Goal: Information Seeking & Learning: Learn about a topic

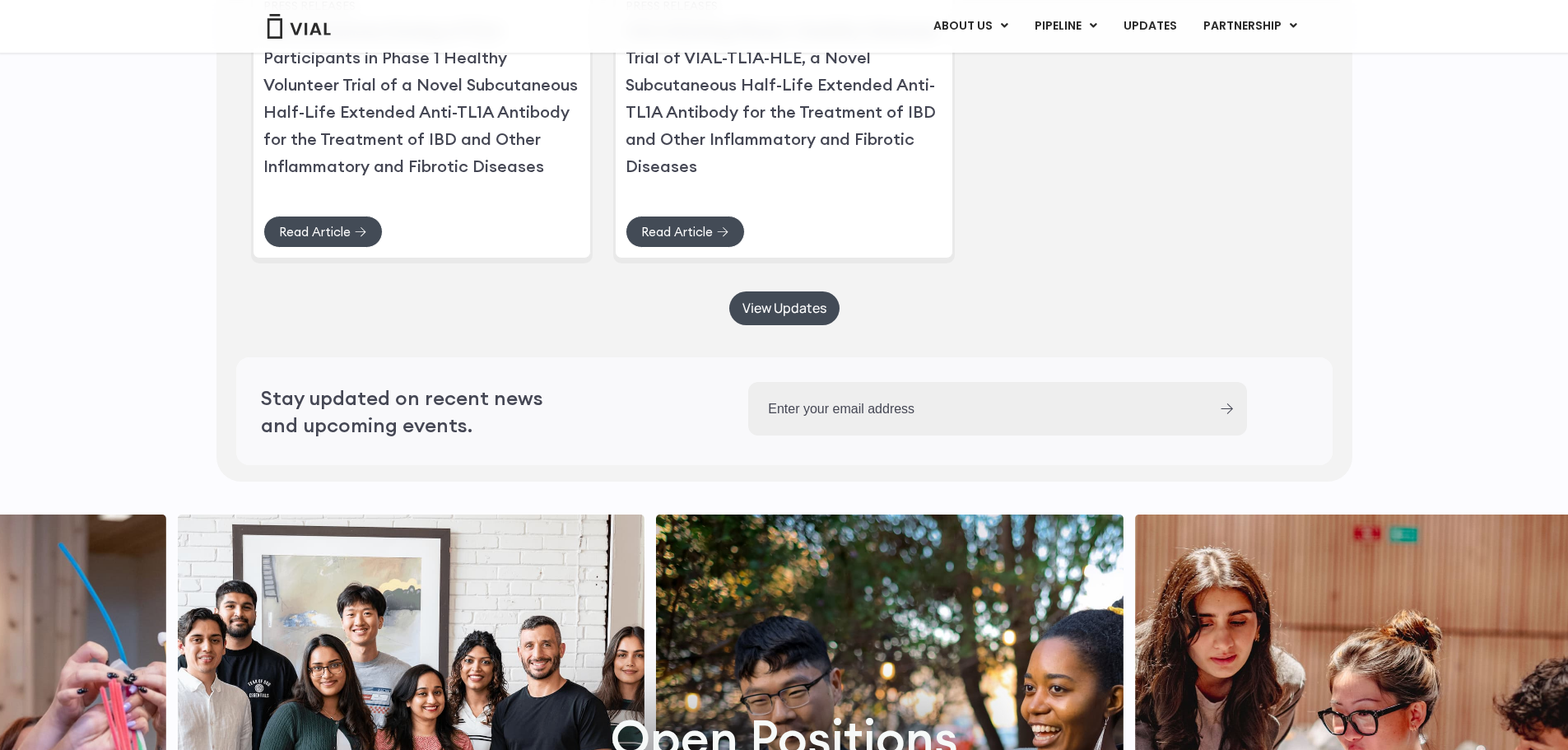
scroll to position [4199, 0]
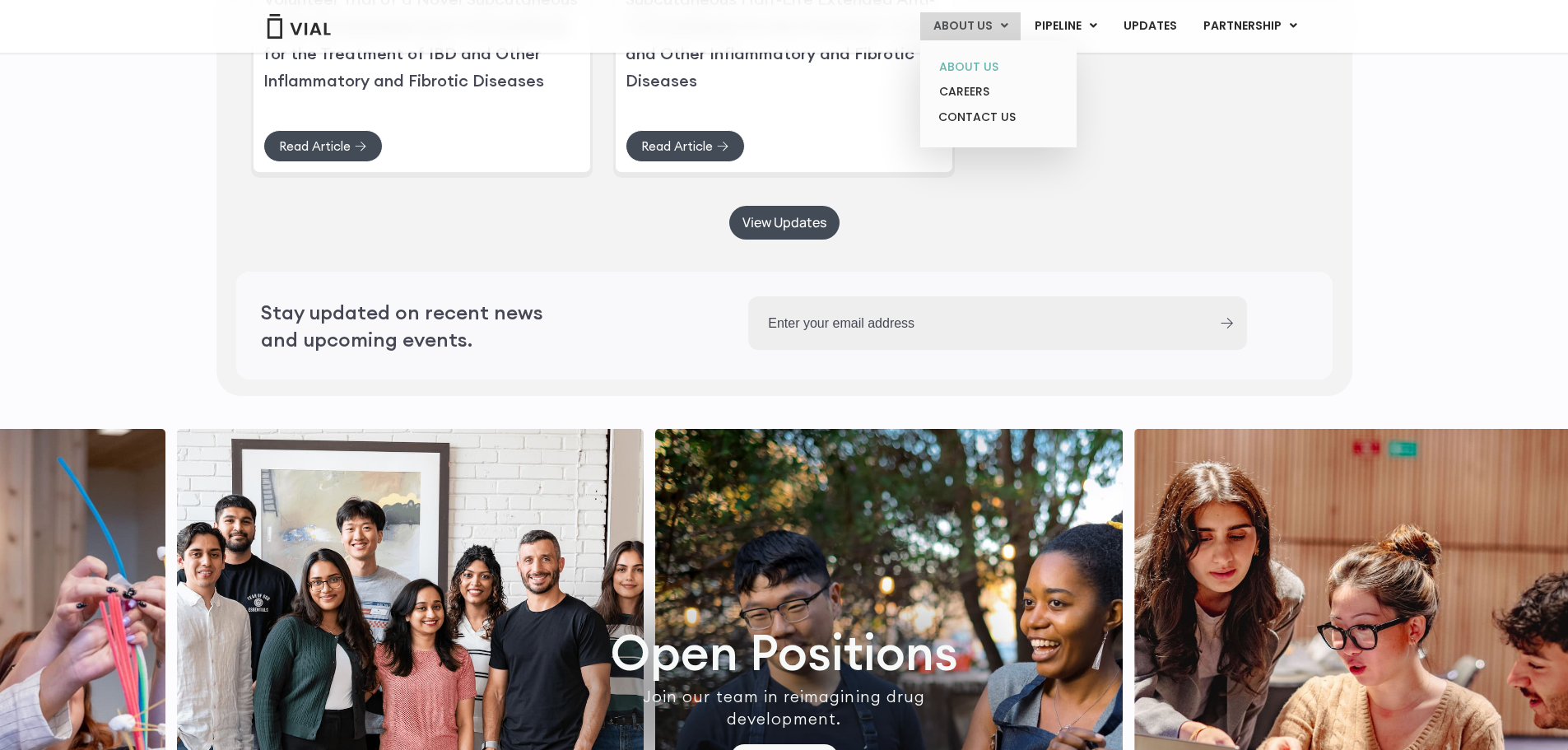
click at [952, 68] on link "ABOUT US" at bounding box center [998, 67] width 144 height 25
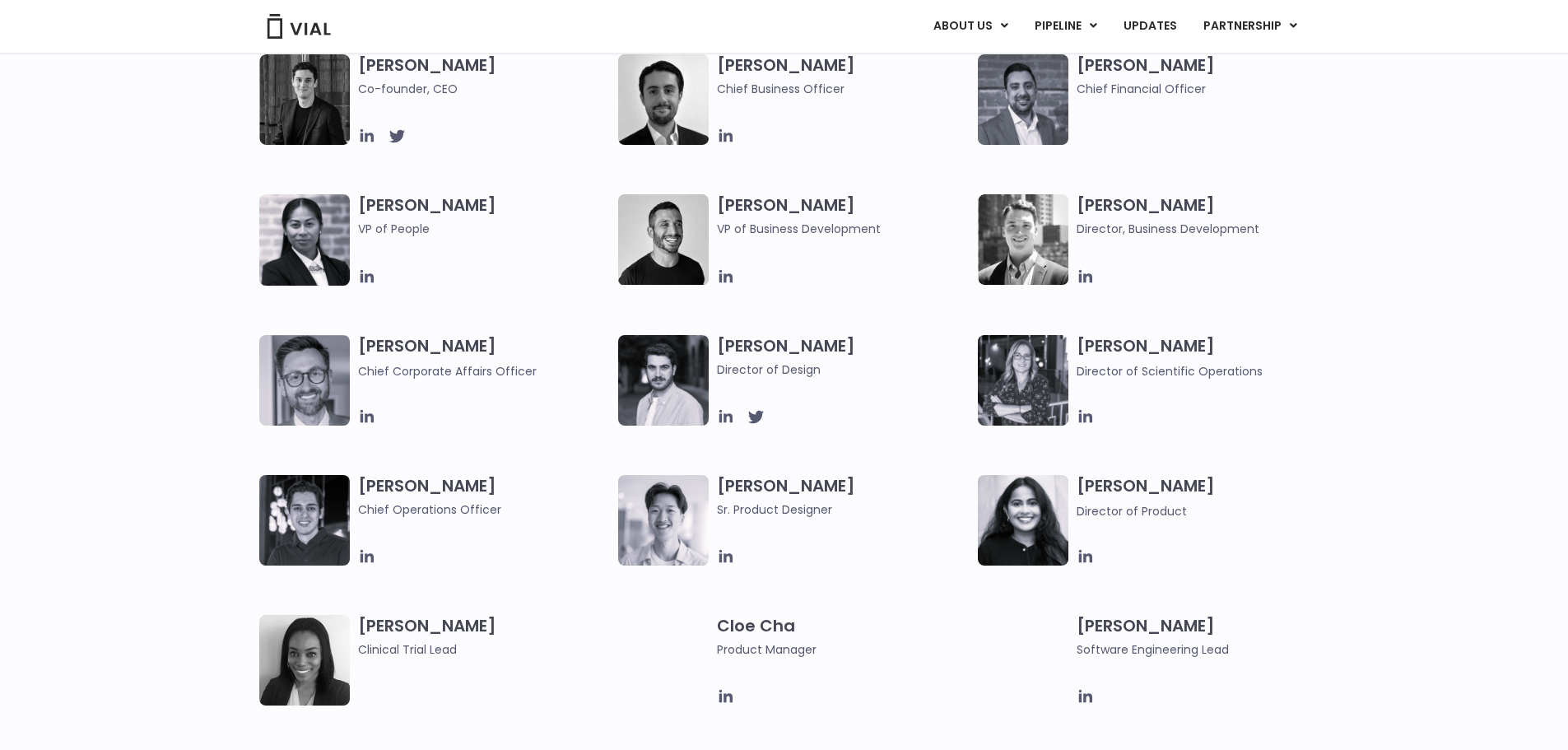
scroll to position [494, 0]
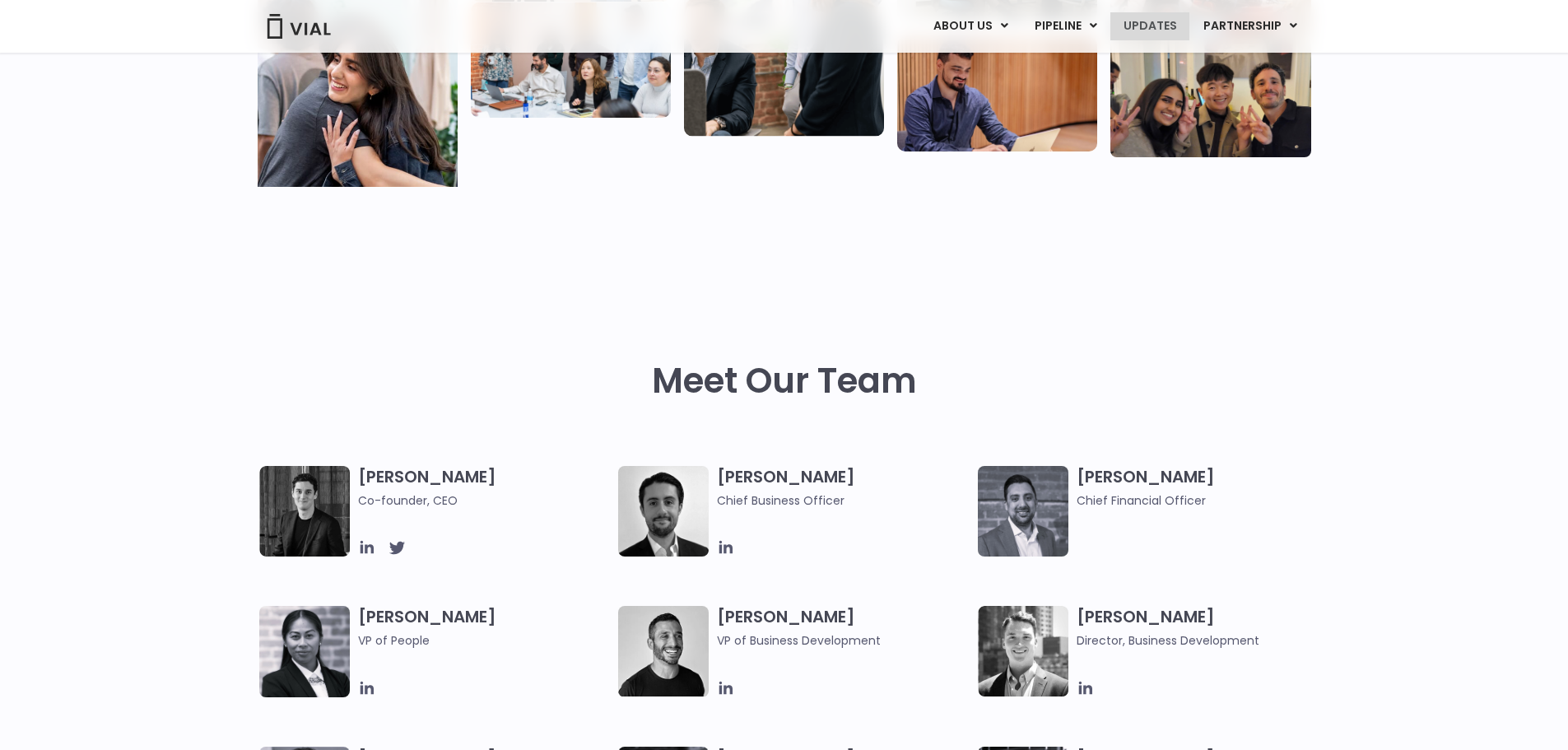
click at [1129, 25] on link "UPDATES" at bounding box center [1149, 26] width 79 height 28
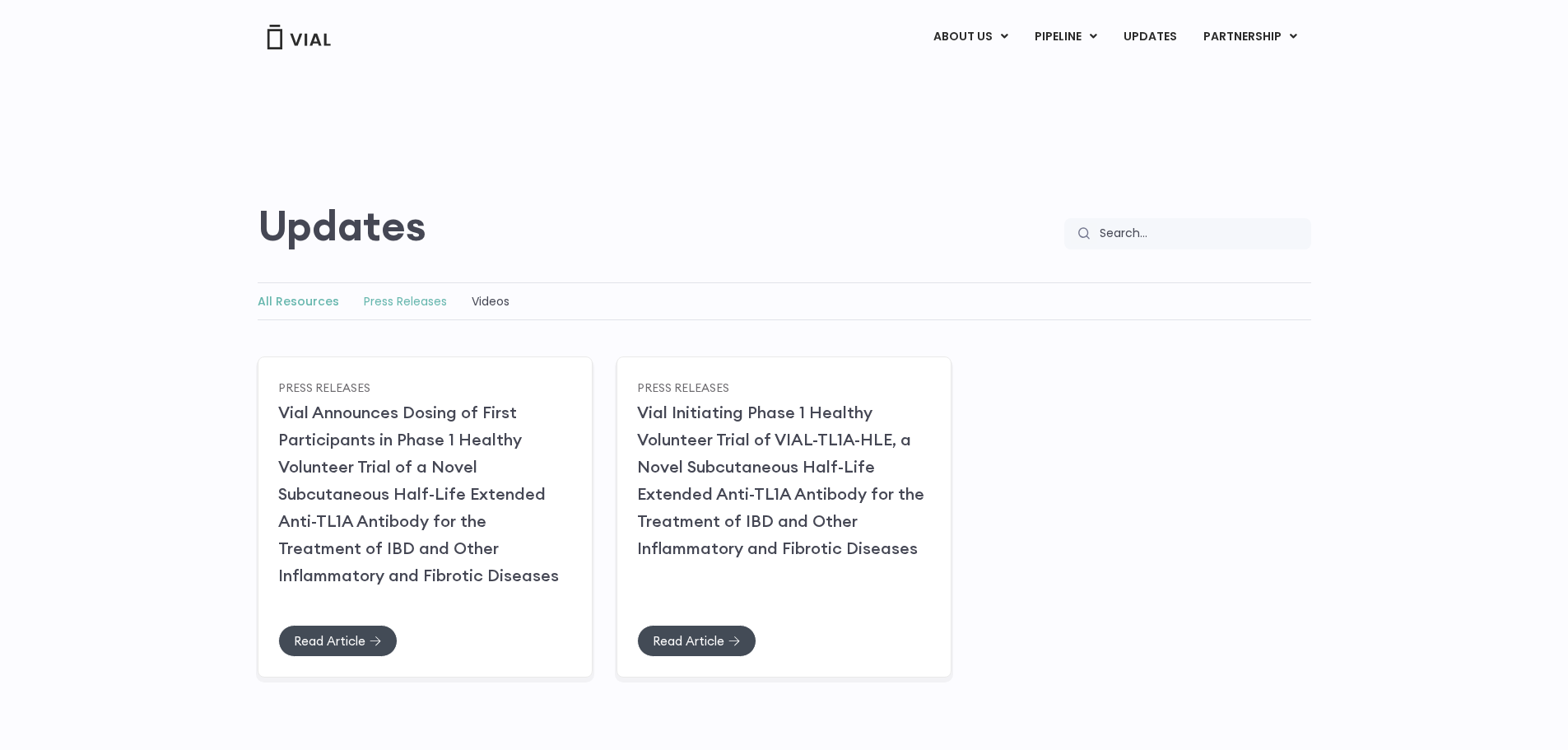
click at [414, 303] on link "Press Releases" at bounding box center [406, 301] width 84 height 16
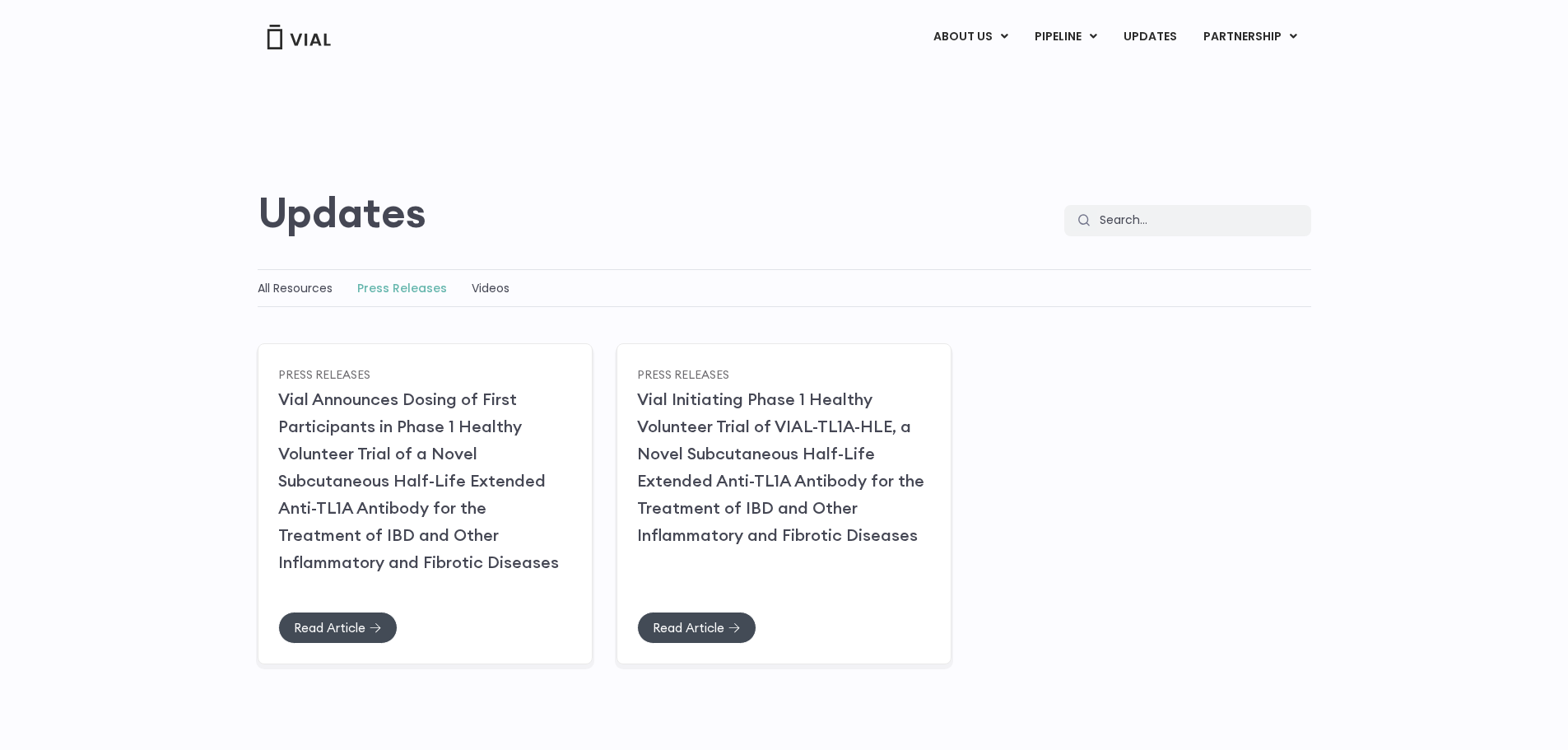
click at [984, 75] on link "ABOUT US" at bounding box center [998, 78] width 144 height 25
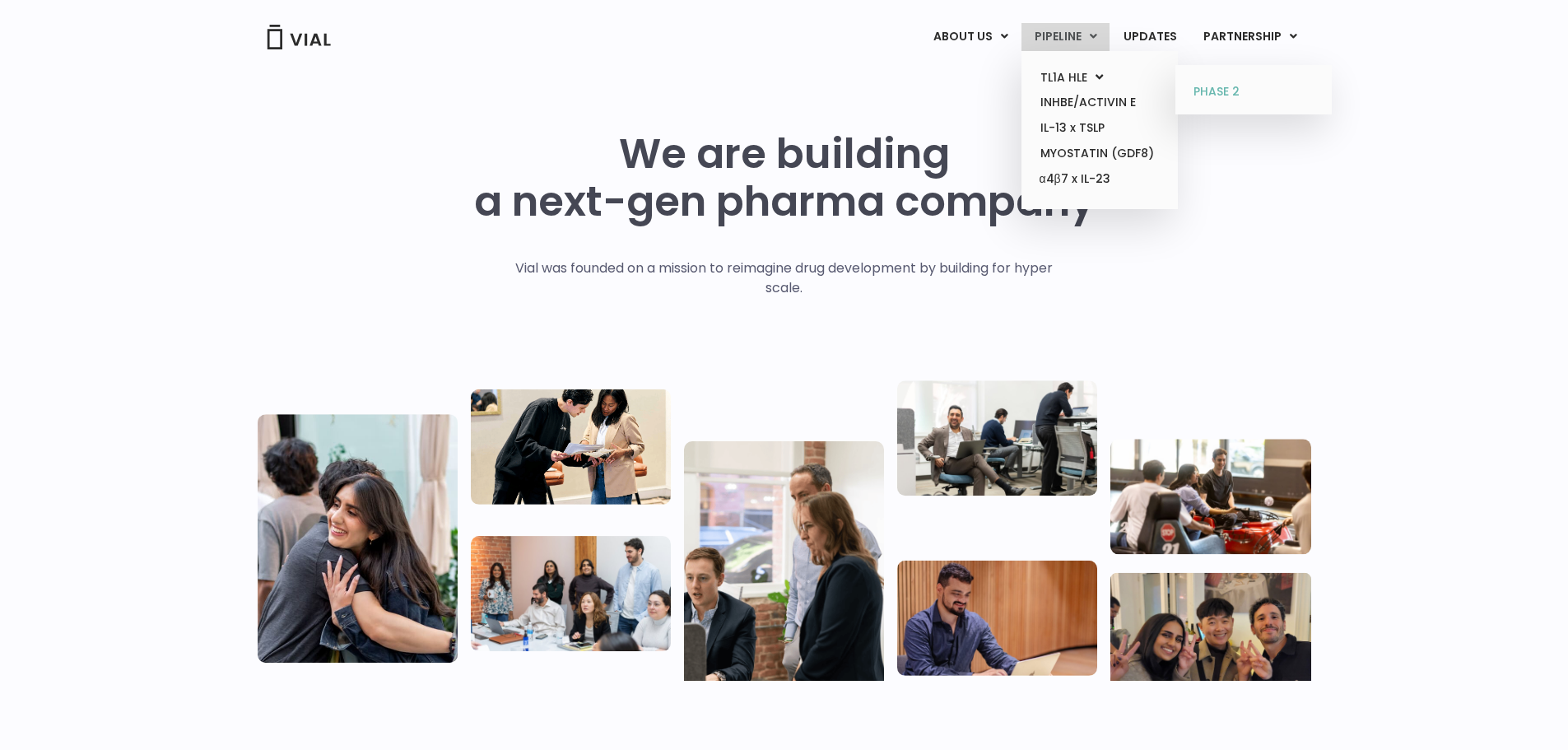
click at [1208, 92] on link "PHASE 2" at bounding box center [1253, 92] width 144 height 26
